Goal: Task Accomplishment & Management: Manage account settings

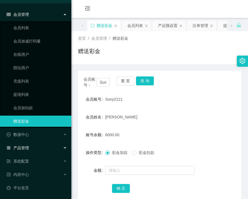
click at [28, 150] on span "产品管理" at bounding box center [18, 148] width 22 height 4
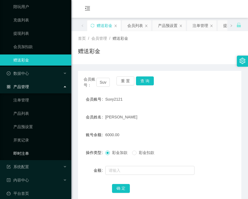
scroll to position [81, 0]
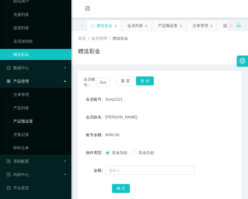
click at [30, 117] on link "产品预设置" at bounding box center [39, 121] width 53 height 11
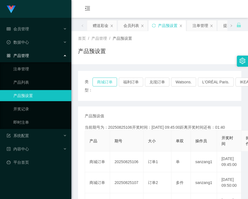
click at [103, 85] on button "商城订单" at bounding box center [104, 82] width 24 height 9
click at [104, 80] on button "商城订单" at bounding box center [104, 82] width 24 height 9
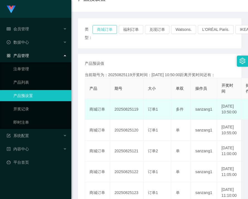
scroll to position [56, 0]
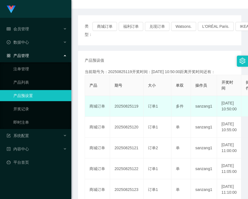
click at [130, 108] on td "20250825119" at bounding box center [126, 106] width 33 height 21
click at [130, 109] on td "20250825120" at bounding box center [126, 106] width 33 height 21
copy td "20250825120"
